Goal: Transaction & Acquisition: Purchase product/service

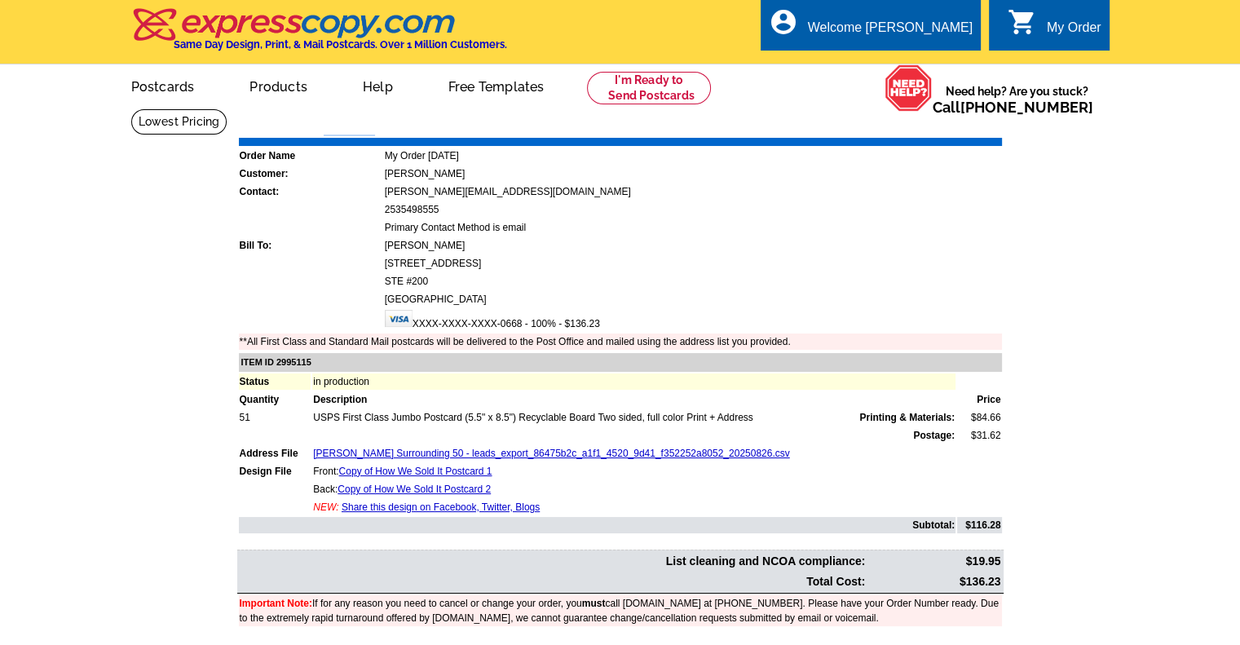
click at [1037, 30] on link "0 shopping_cart My Order" at bounding box center [1055, 28] width 94 height 20
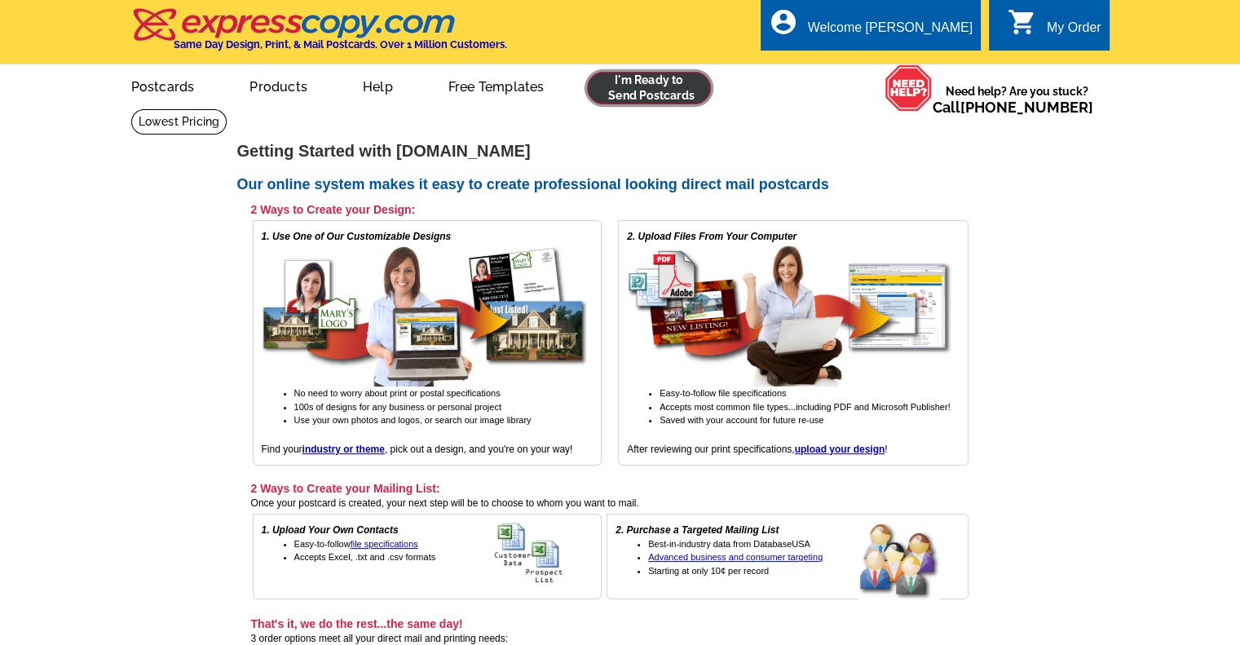
click at [677, 74] on link at bounding box center [649, 88] width 125 height 33
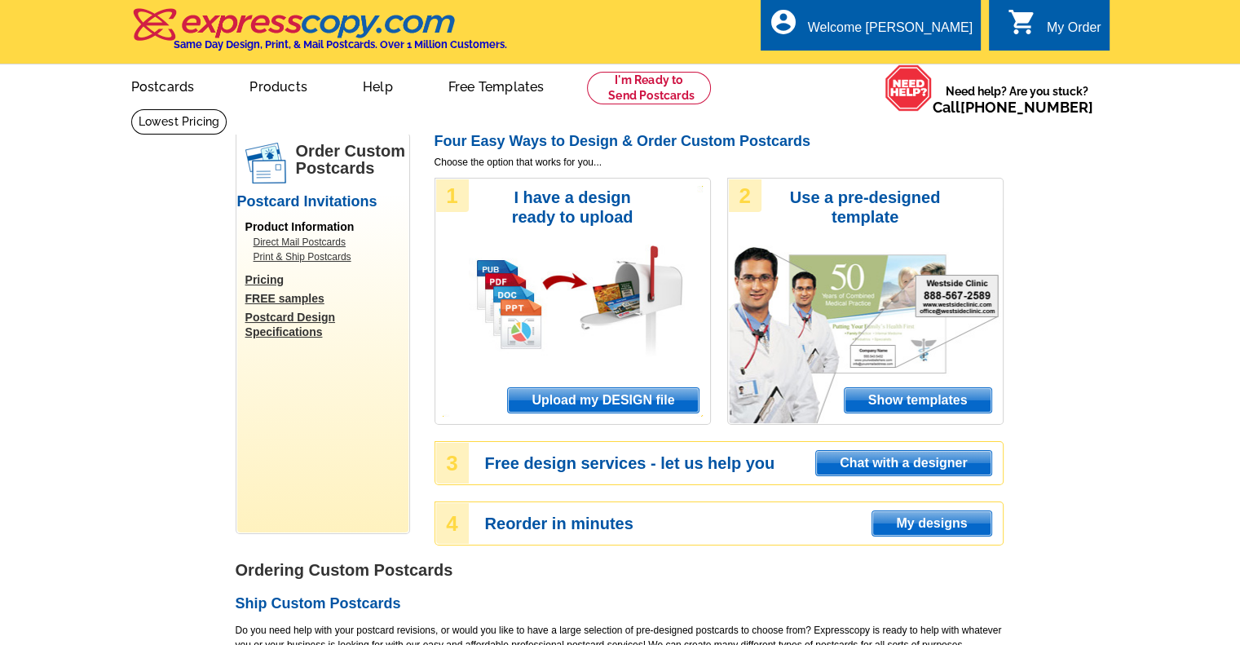
click at [636, 399] on span "Upload my DESIGN file" at bounding box center [603, 400] width 190 height 24
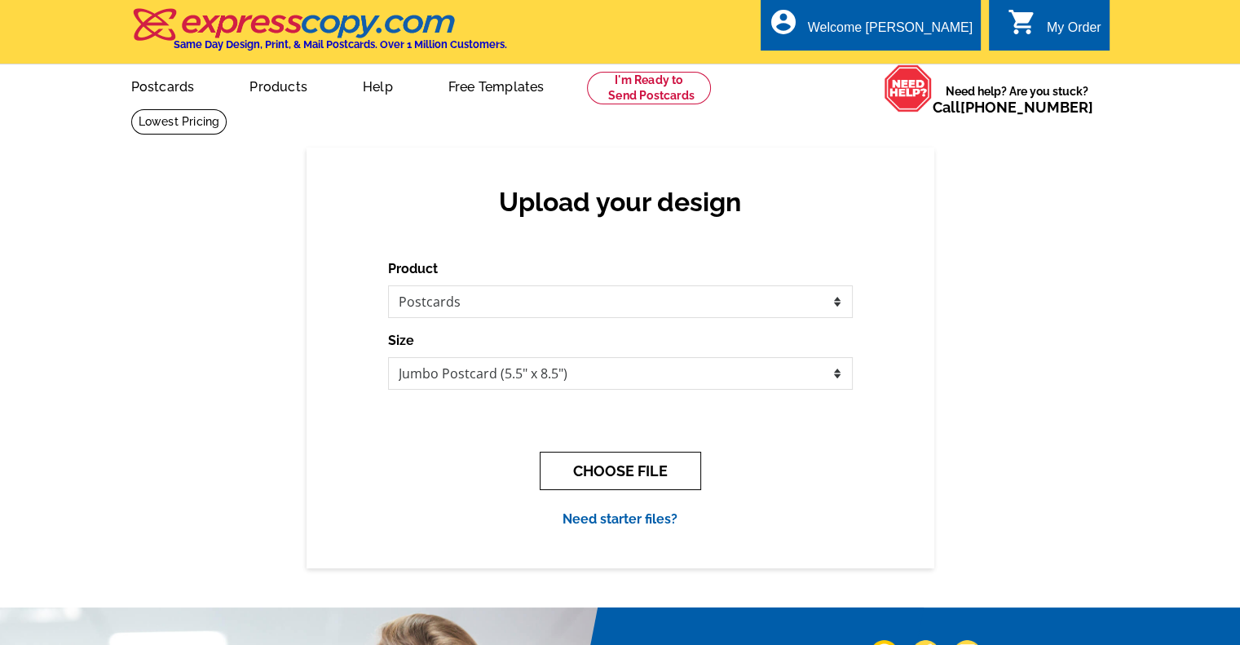
click at [597, 462] on button "CHOOSE FILE" at bounding box center [620, 471] width 161 height 38
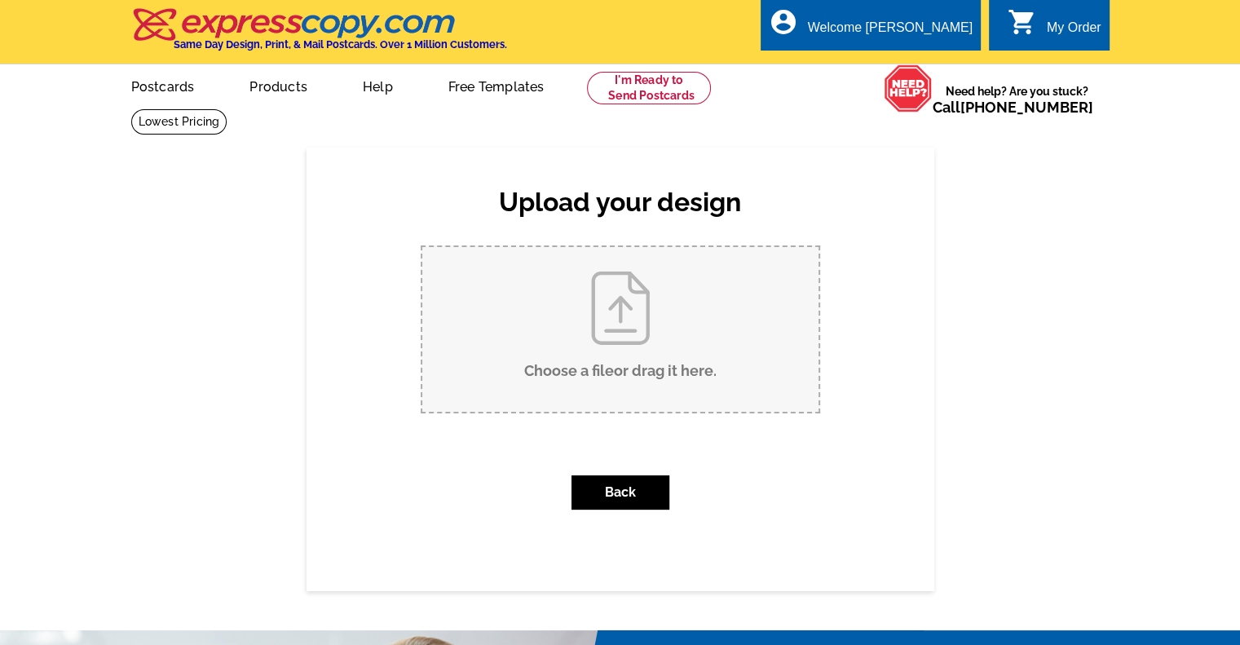
click at [617, 310] on input "Choose a file or drag it here ." at bounding box center [620, 329] width 396 height 165
type input "C:\fakepath\Hodgkin Open House Mailers (1).pdf"
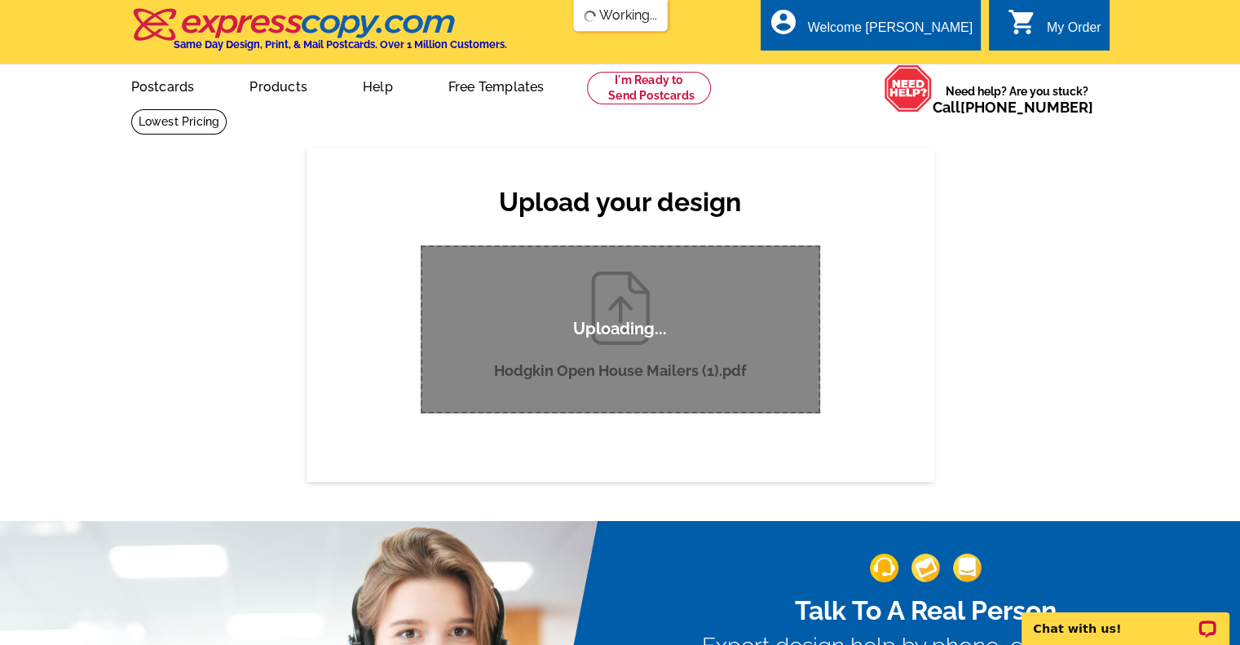
scroll to position [65, 0]
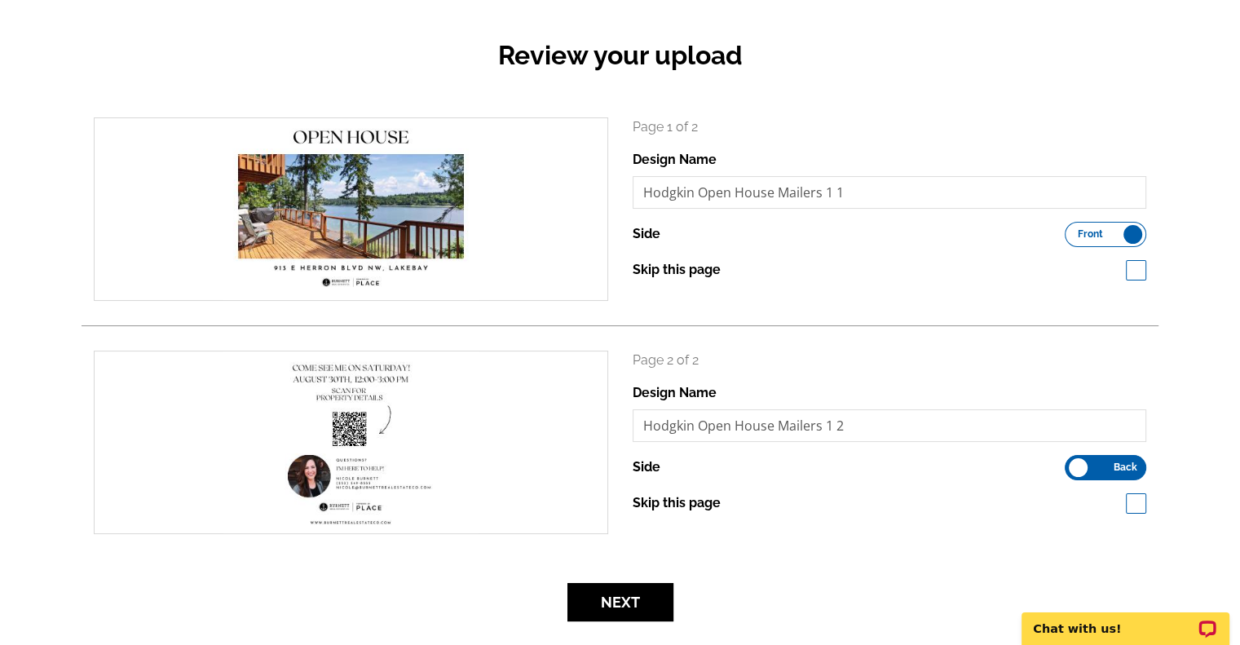
scroll to position [157, 0]
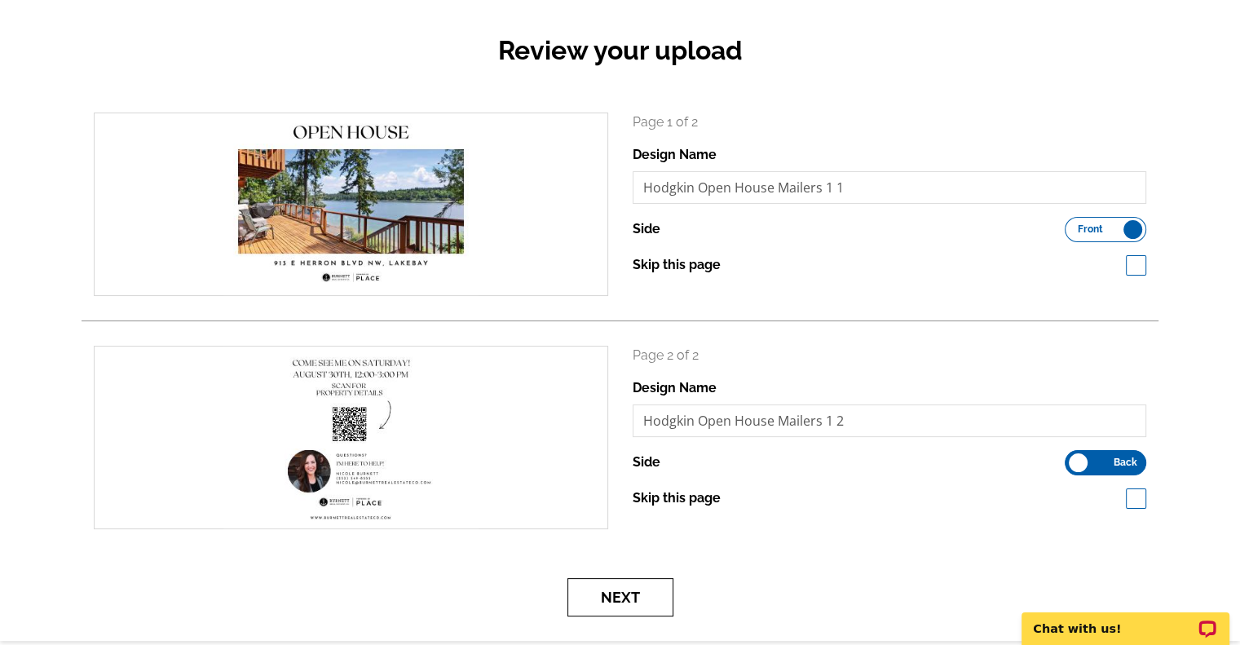
click at [627, 592] on button "Next" at bounding box center [620, 597] width 106 height 38
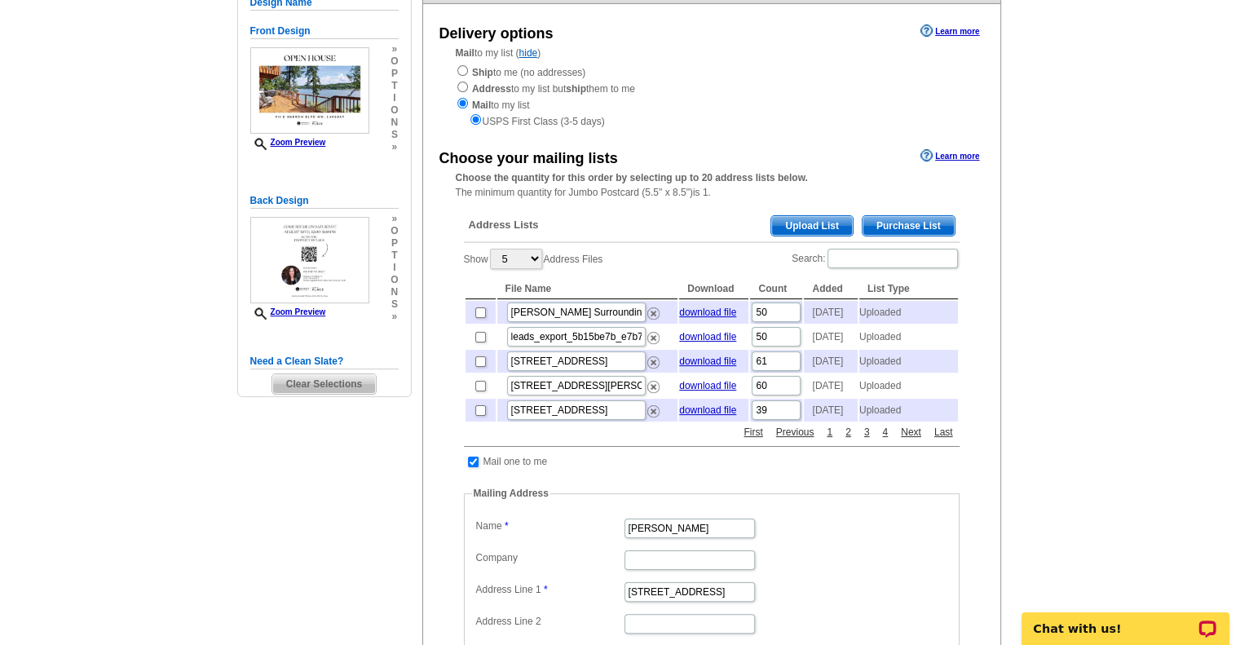
scroll to position [166, 0]
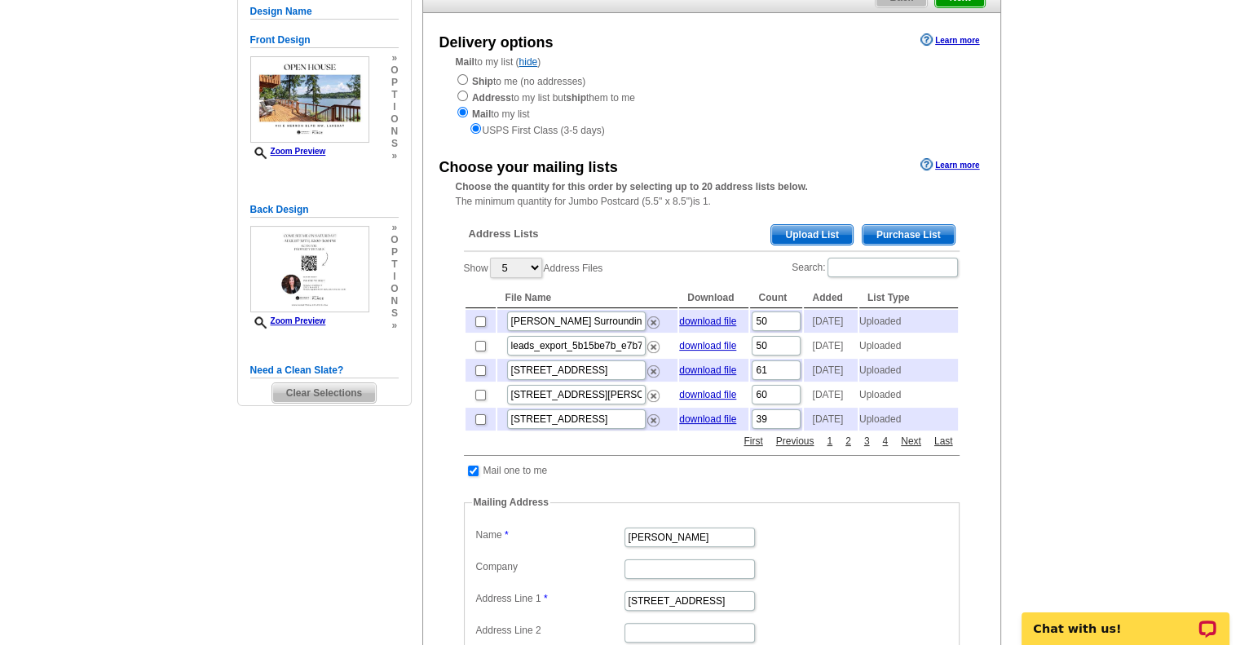
click at [833, 232] on span "Upload List" at bounding box center [811, 235] width 81 height 20
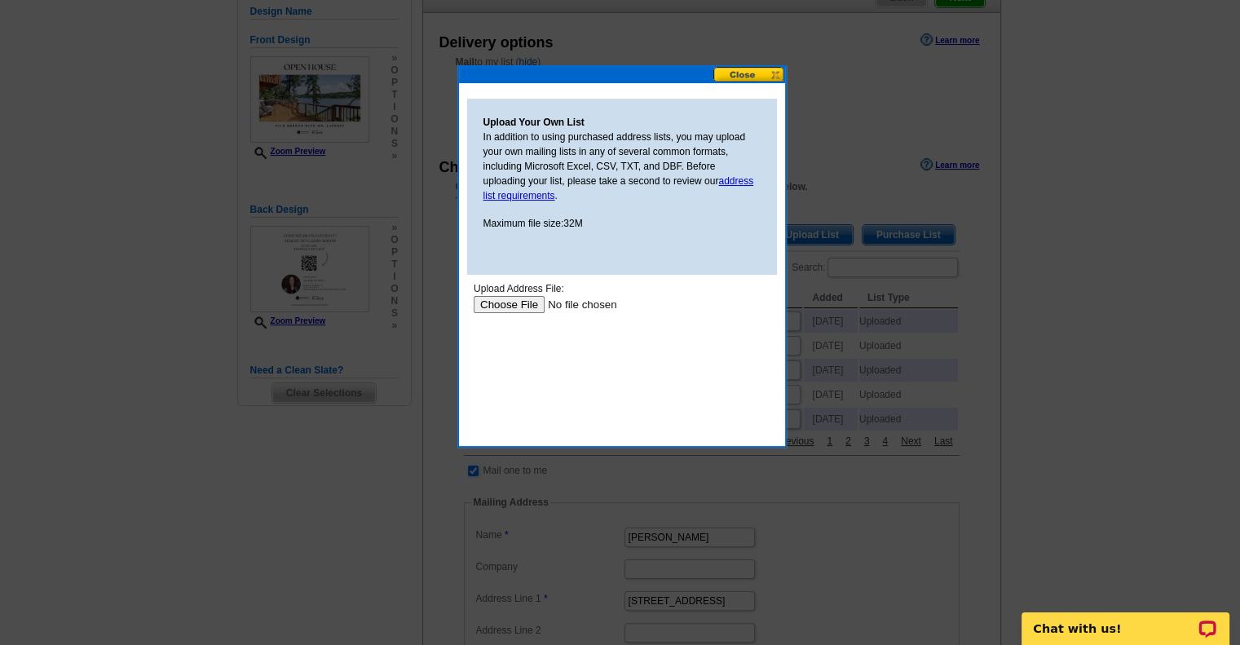
scroll to position [0, 0]
click at [511, 303] on input "file" at bounding box center [576, 304] width 206 height 17
click at [518, 306] on input "file" at bounding box center [576, 304] width 206 height 17
click at [500, 306] on input "file" at bounding box center [576, 304] width 206 height 17
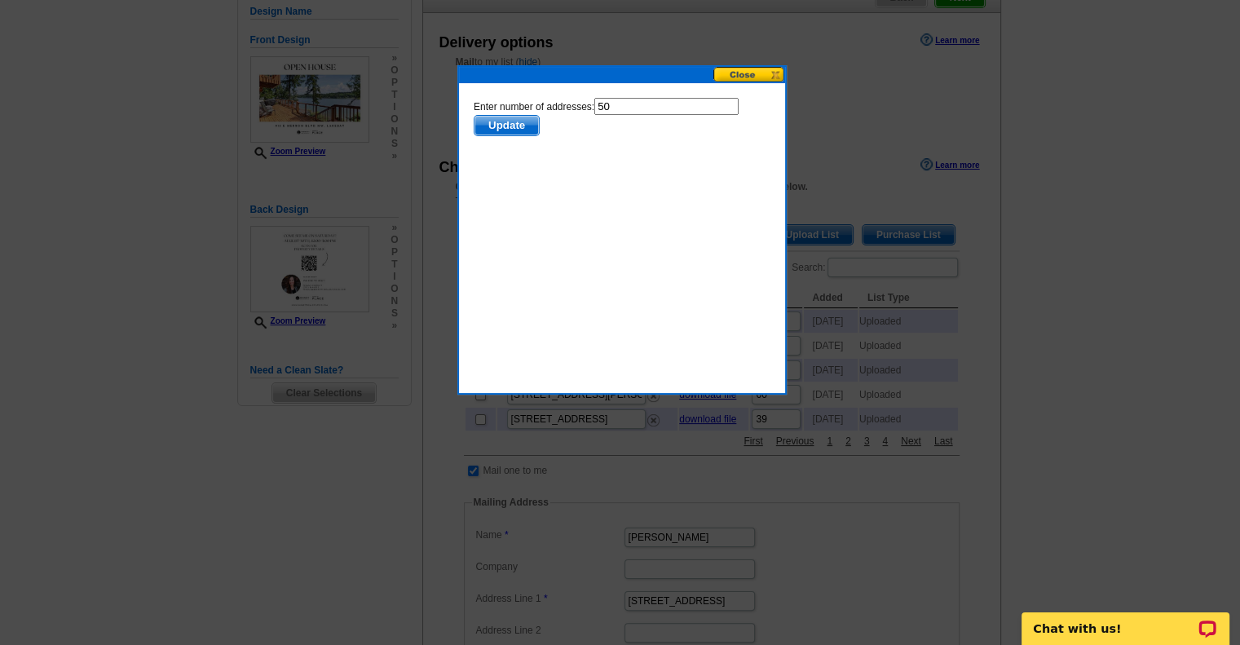
click at [514, 134] on span "Update" at bounding box center [506, 126] width 64 height 20
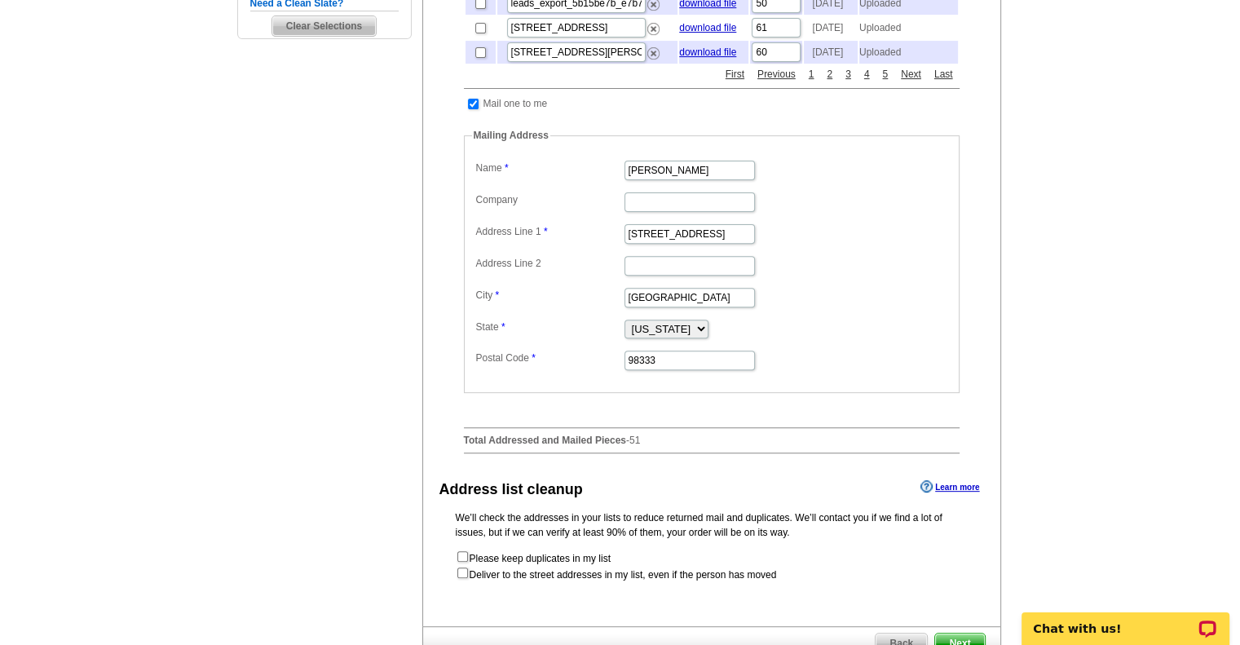
scroll to position [760, 0]
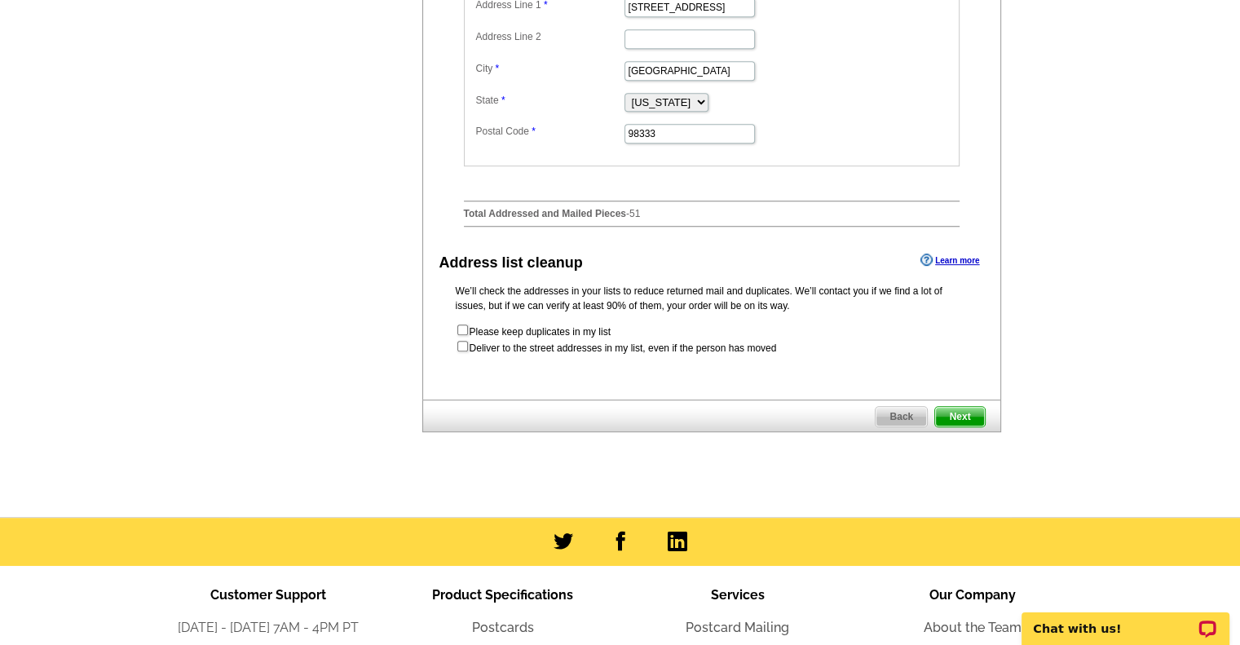
click at [949, 426] on span "Next" at bounding box center [959, 417] width 49 height 20
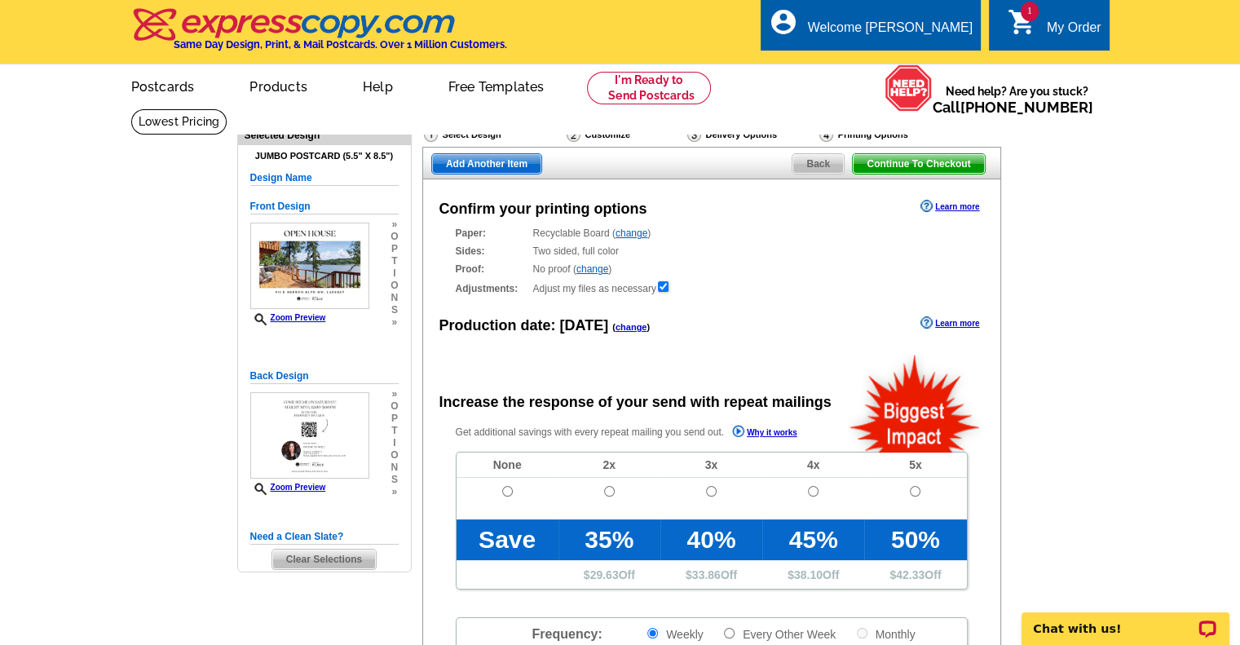
radio input "false"
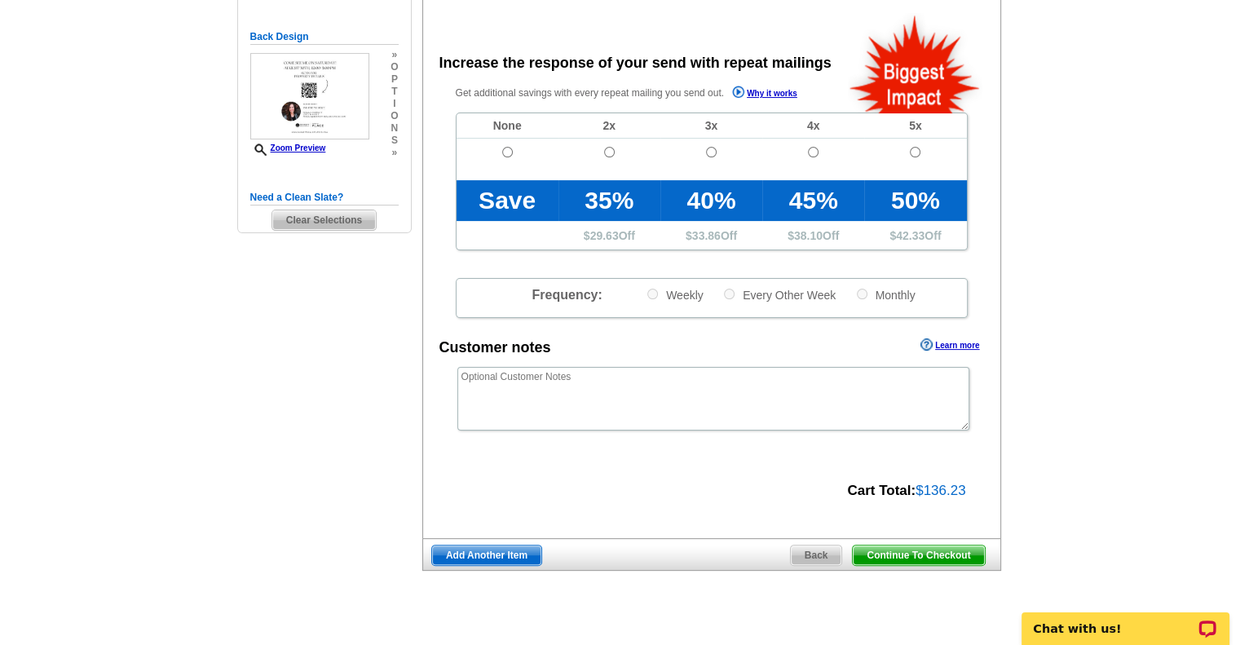
scroll to position [346, 0]
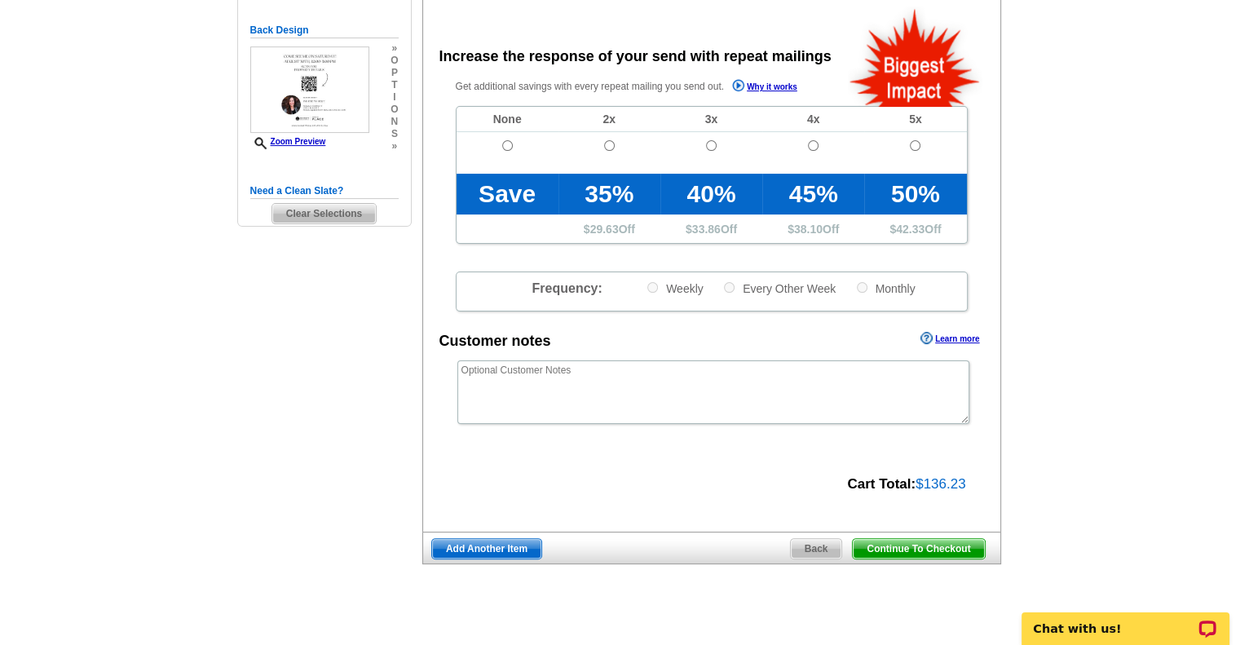
click at [947, 547] on span "Continue To Checkout" at bounding box center [918, 549] width 131 height 20
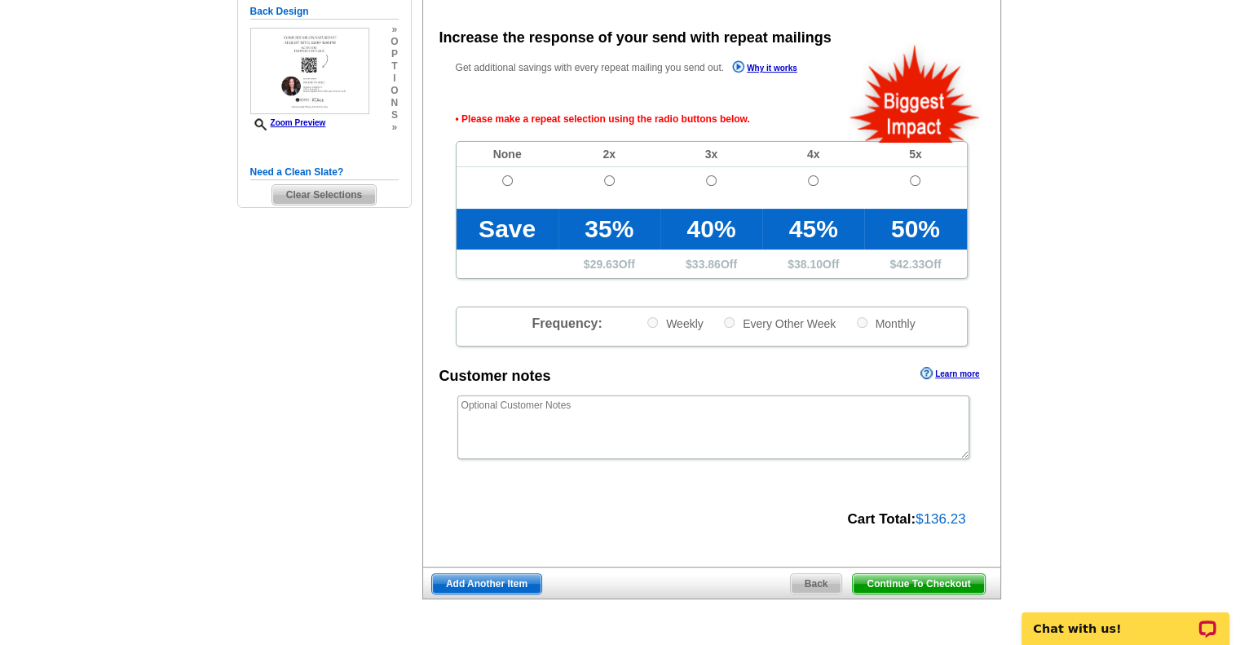
scroll to position [365, 0]
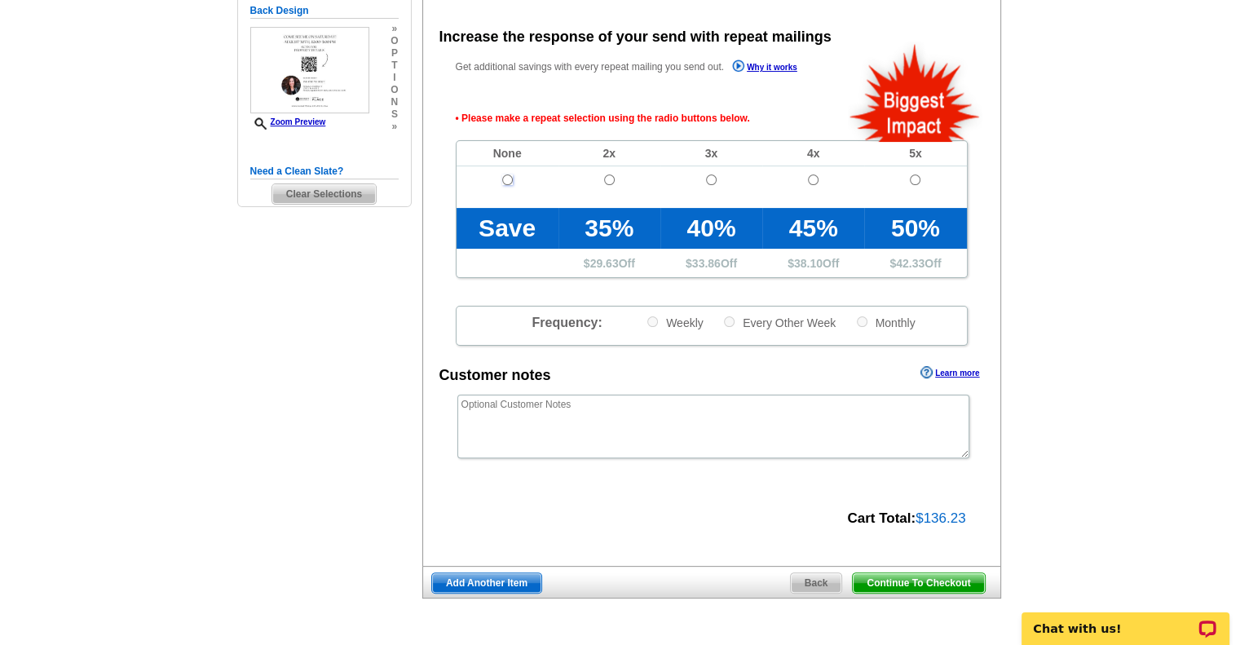
click at [505, 179] on input "radio" at bounding box center [507, 179] width 11 height 11
radio input "true"
click at [930, 580] on span "Continue To Checkout" at bounding box center [918, 583] width 131 height 20
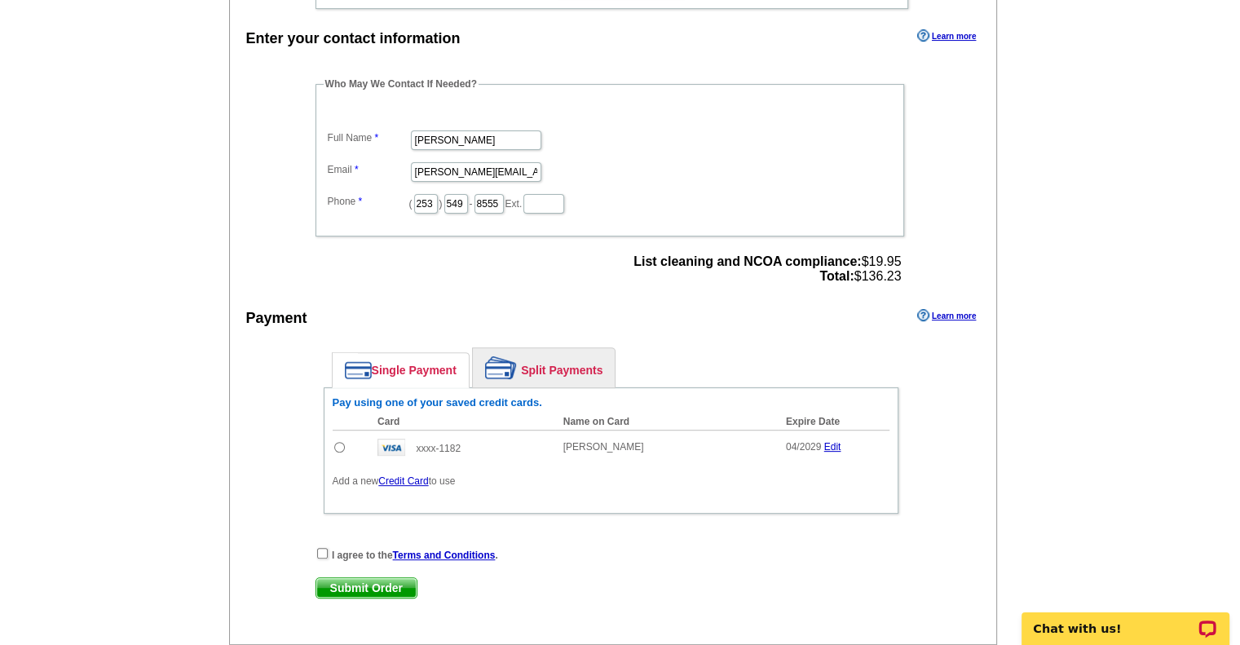
scroll to position [461, 0]
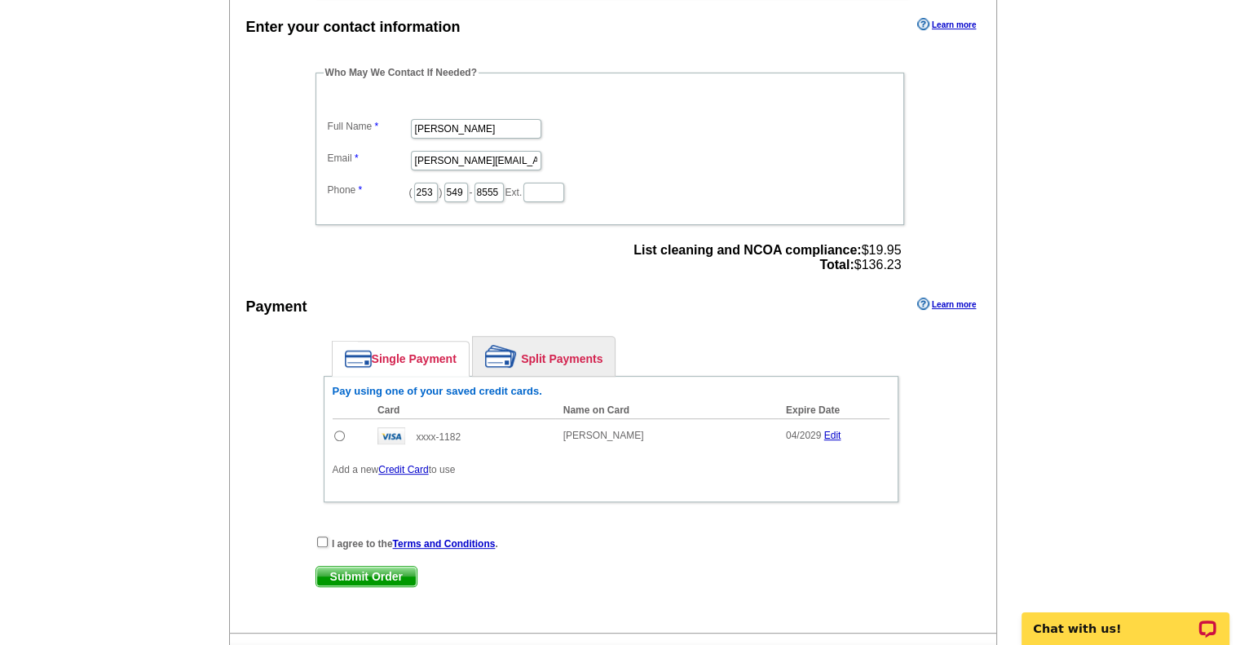
click at [395, 465] on link "Credit Card" at bounding box center [403, 469] width 50 height 11
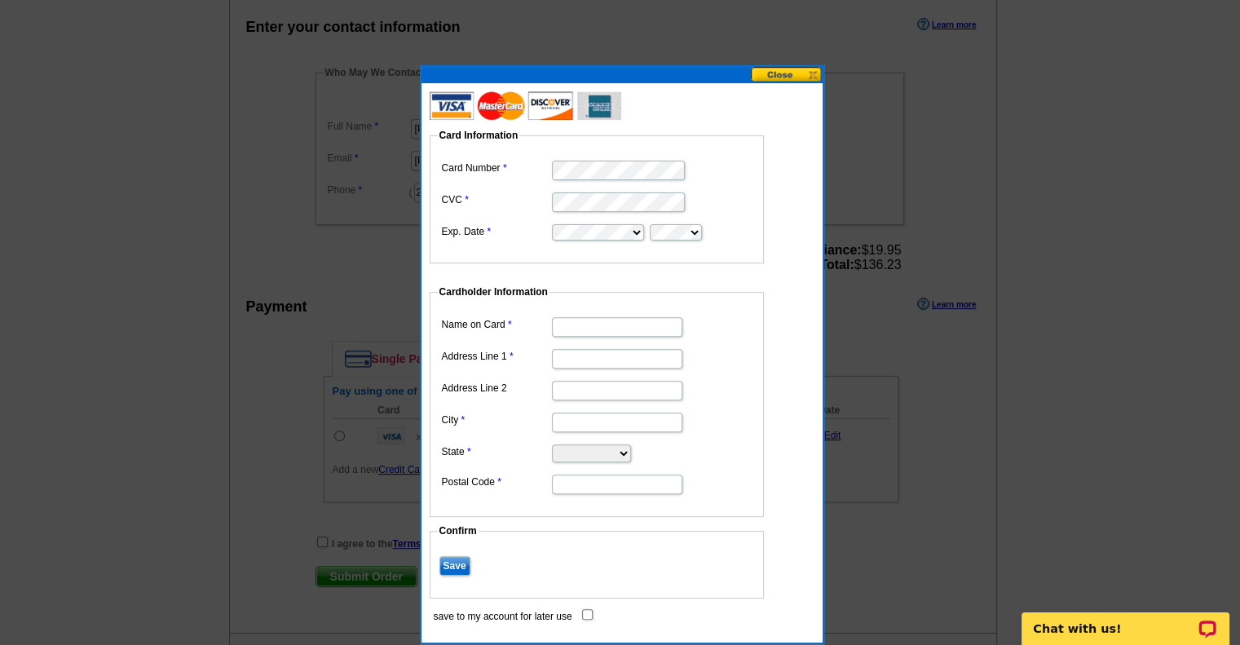
scroll to position [0, 0]
click at [636, 328] on input "Name on Card" at bounding box center [617, 327] width 130 height 20
click at [646, 320] on input "Name on Card" at bounding box center [617, 327] width 130 height 20
type input "[PERSON_NAME]"
click at [613, 362] on input "Address Line 1" at bounding box center [617, 359] width 130 height 20
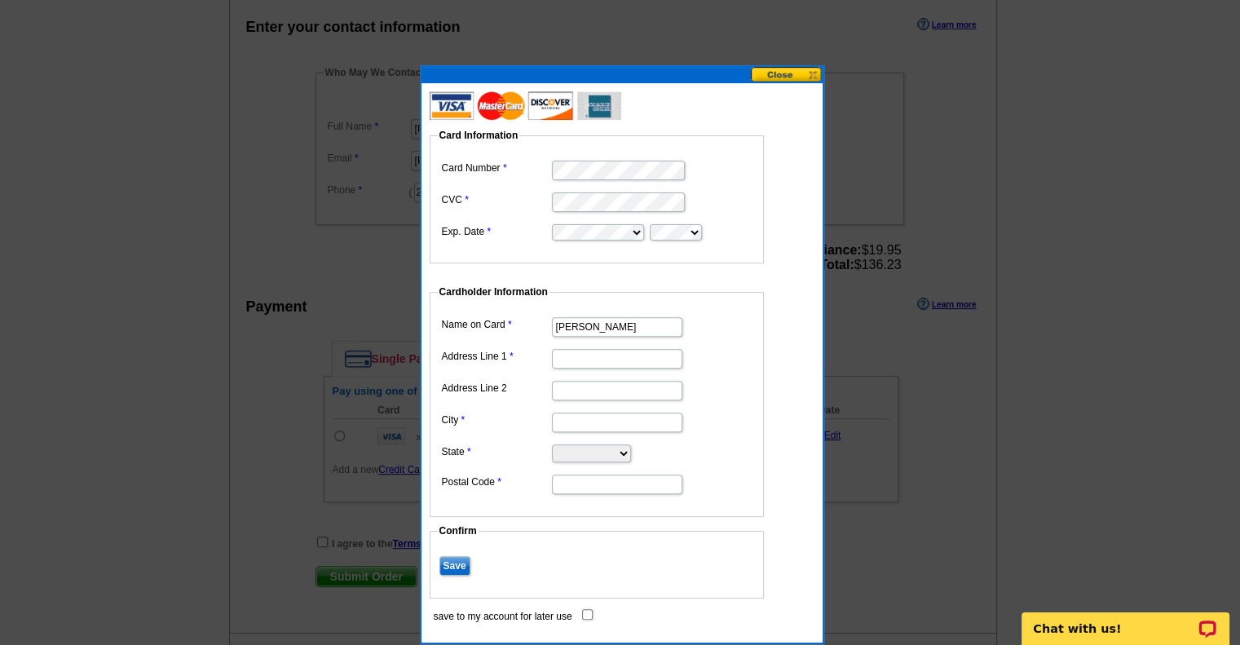
type input "[STREET_ADDRESS]"
type input "STE #200"
type input "[GEOGRAPHIC_DATA]"
select select "WA"
type input "98335"
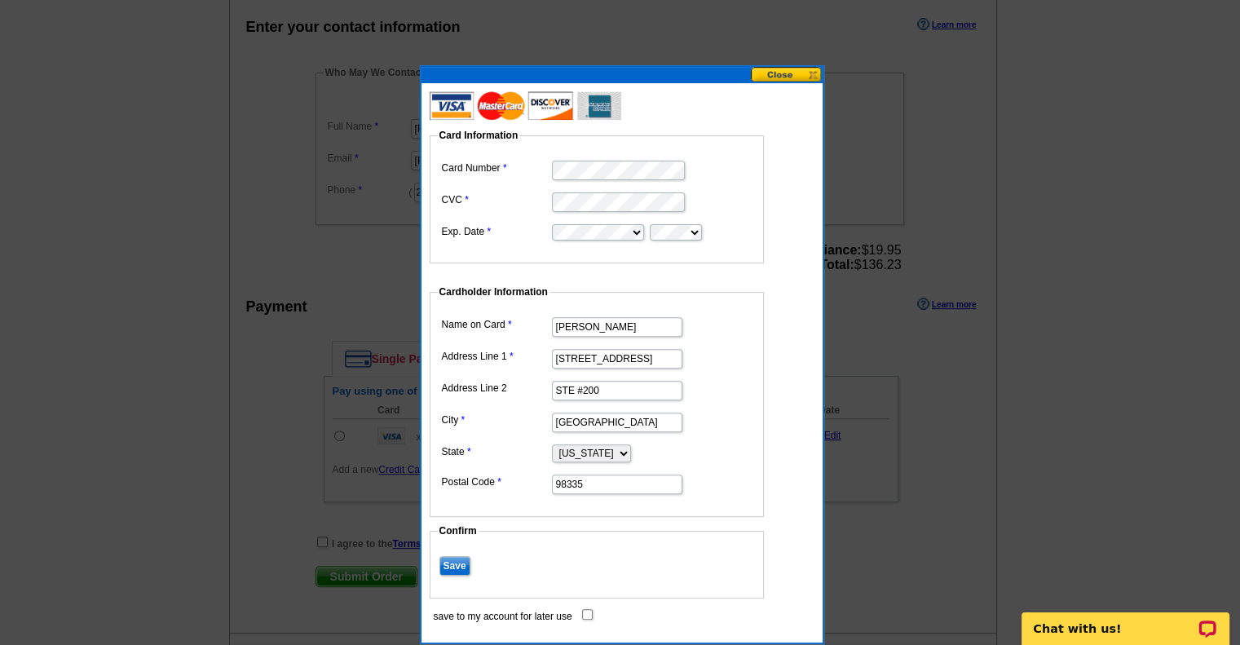
click at [453, 563] on input "Save" at bounding box center [454, 566] width 31 height 20
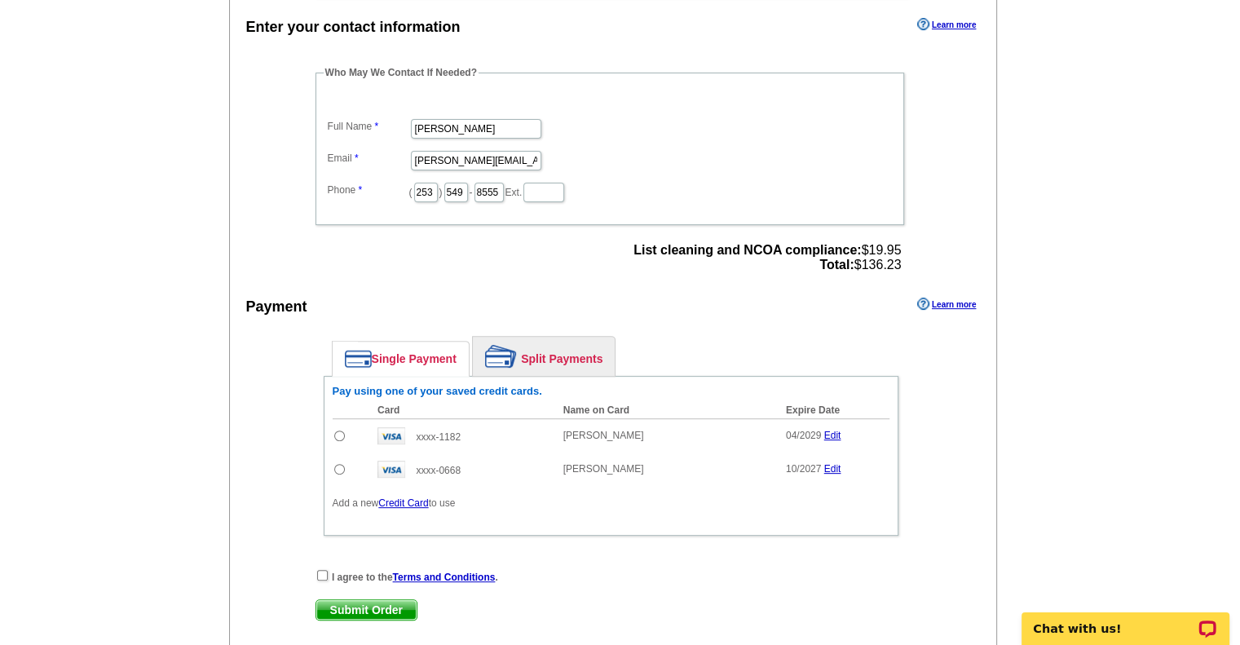
click at [335, 464] on input "radio" at bounding box center [339, 469] width 11 height 11
radio input "true"
click at [320, 568] on div "I agree to the Terms and Conditions ." at bounding box center [610, 576] width 591 height 16
click at [323, 570] on input "checkbox" at bounding box center [322, 575] width 11 height 11
checkbox input "true"
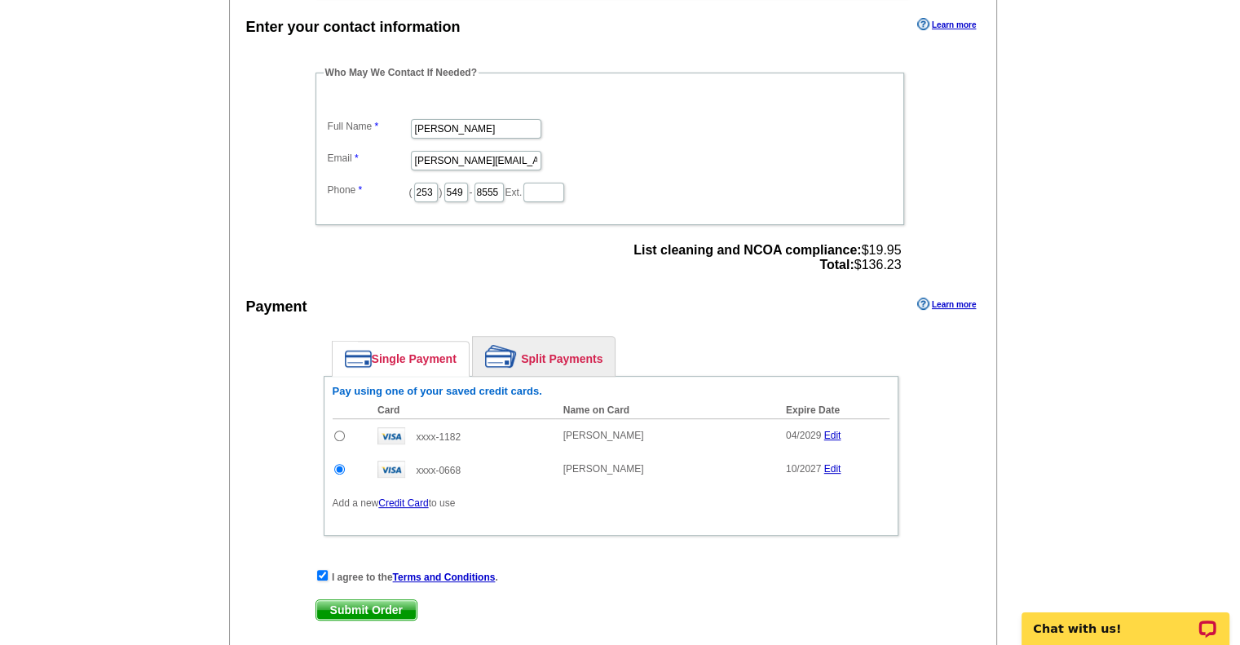
click at [359, 600] on span "Submit Order" at bounding box center [366, 610] width 100 height 20
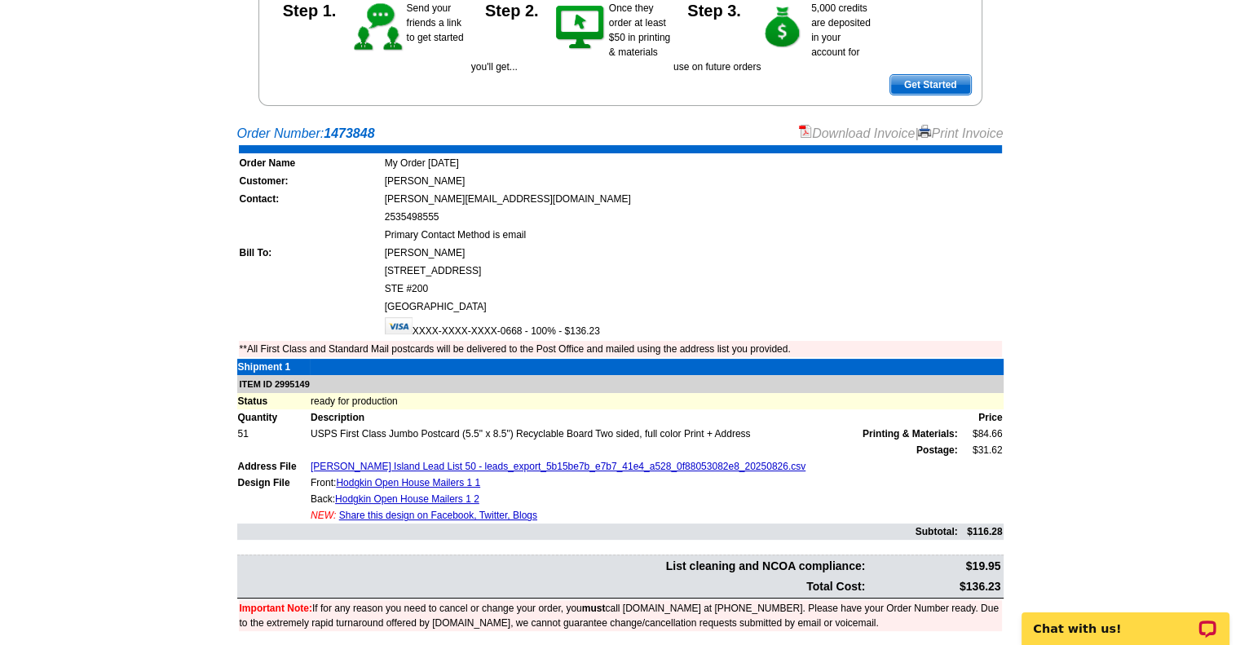
scroll to position [233, 0]
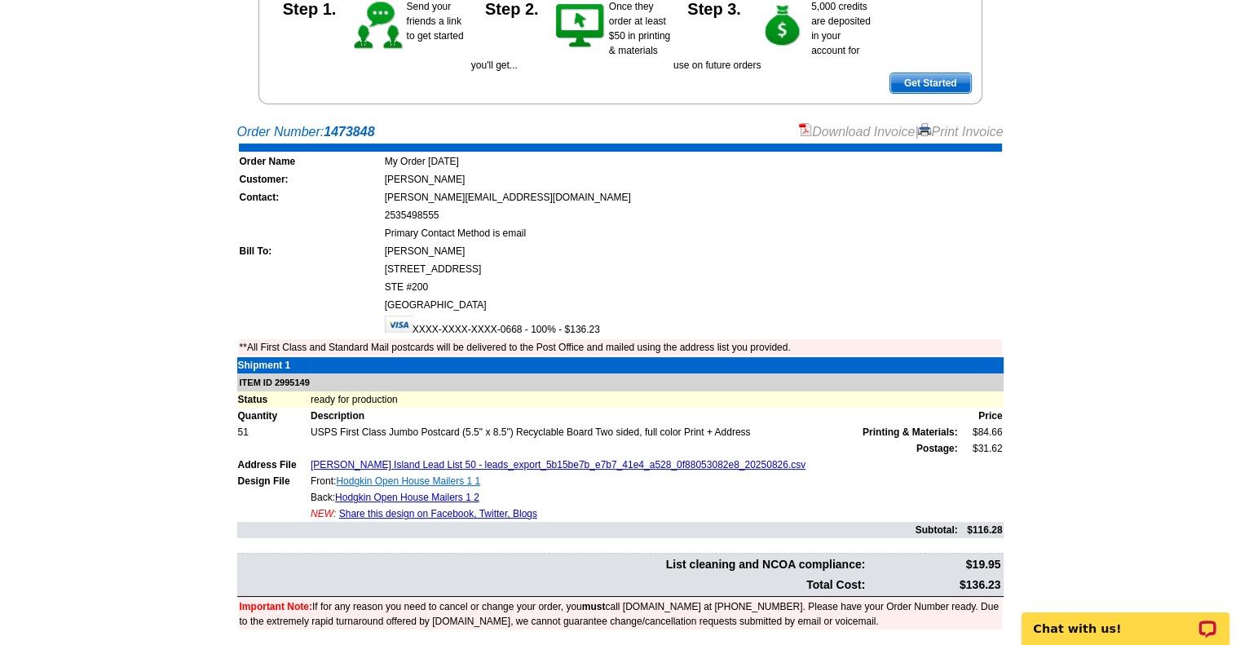
click at [460, 475] on link "Hodgkin Open House Mailers 1 1" at bounding box center [408, 480] width 144 height 11
click at [453, 493] on link "Hodgkin Open House Mailers 1 2" at bounding box center [407, 497] width 144 height 11
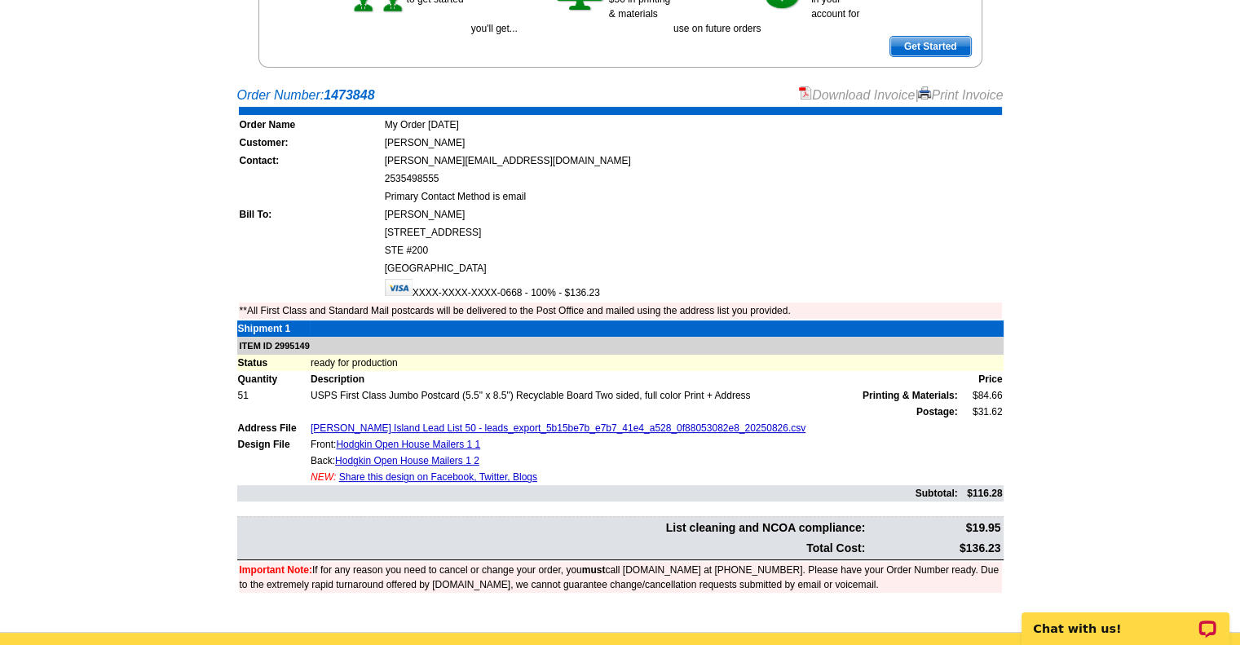
scroll to position [280, 0]
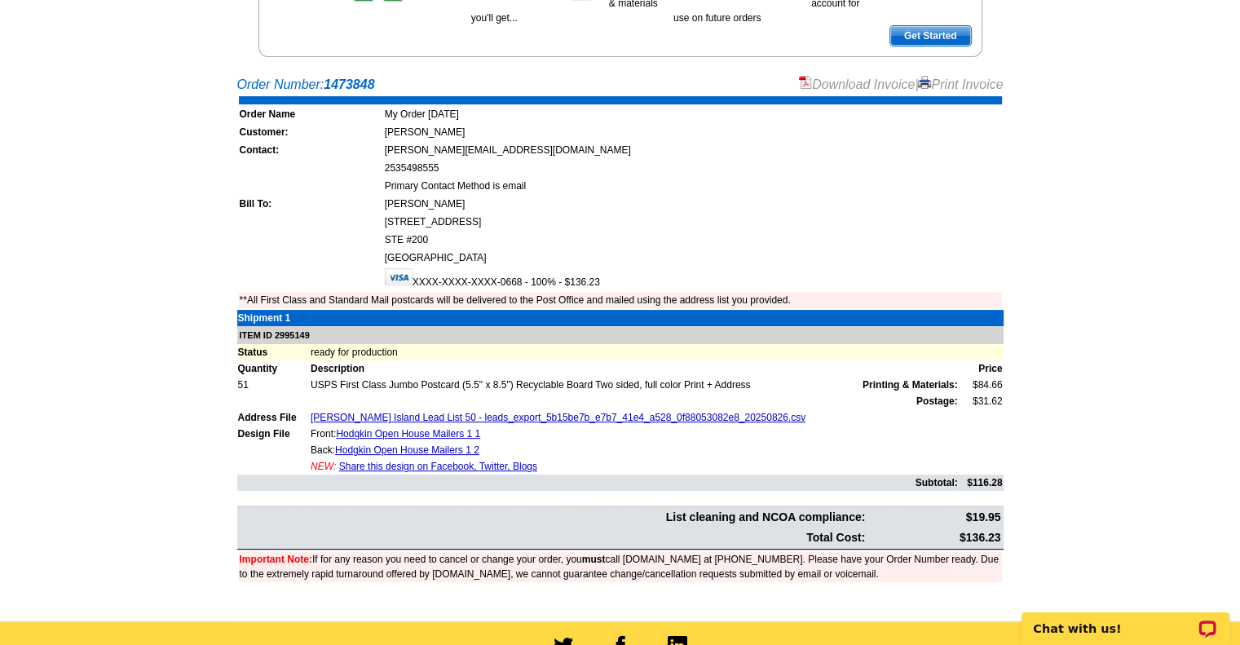
click at [880, 81] on link "Download Invoice" at bounding box center [857, 84] width 116 height 14
